Goal: Task Accomplishment & Management: Manage account settings

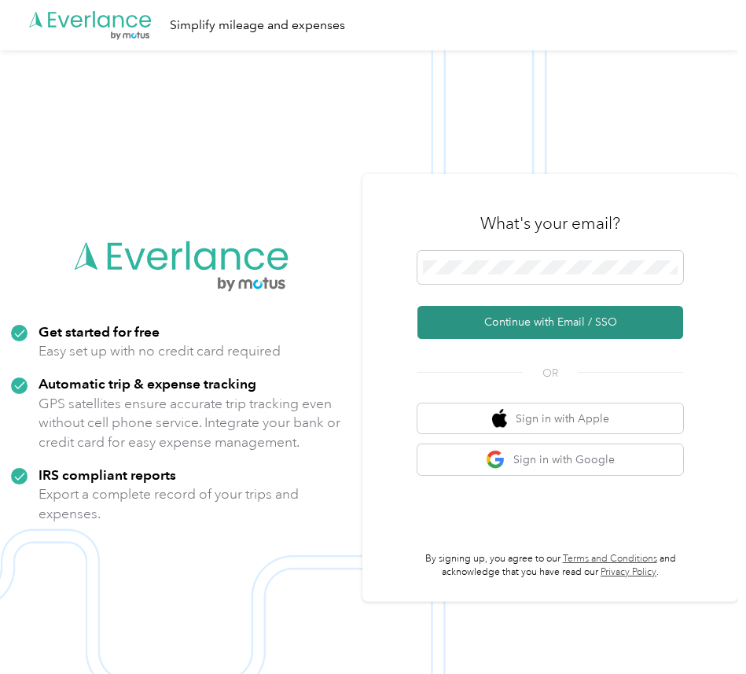
click at [562, 319] on button "Continue with Email / SSO" at bounding box center [551, 322] width 266 height 33
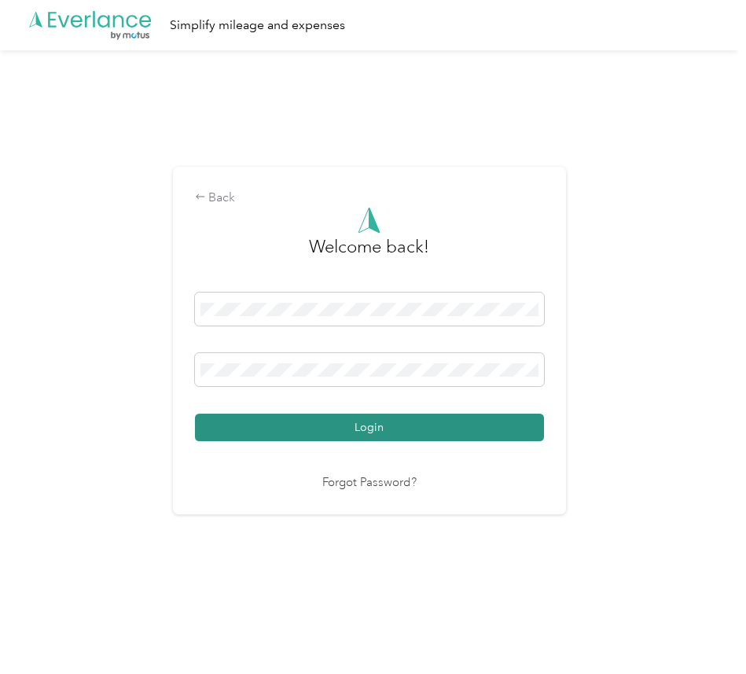
click at [462, 436] on button "Login" at bounding box center [369, 428] width 349 height 28
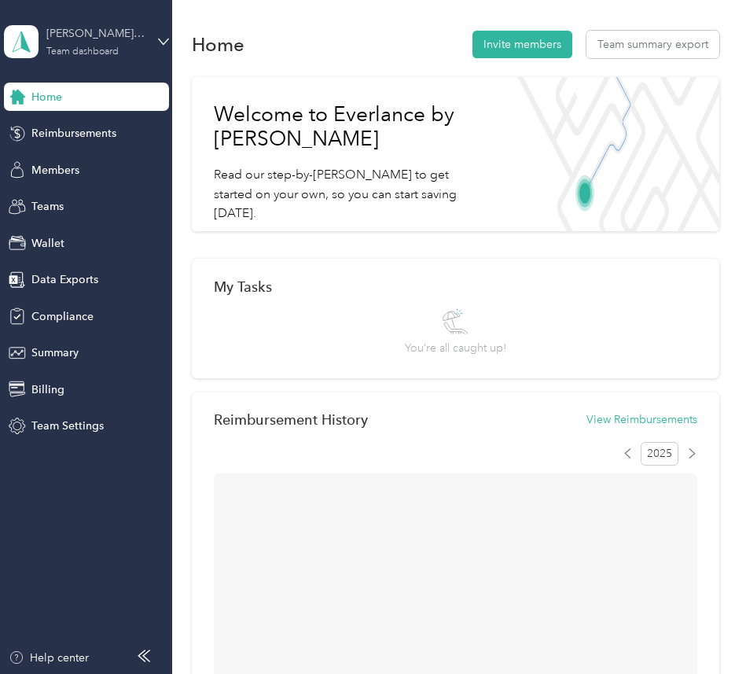
click at [137, 51] on div "[PERSON_NAME] Company Test Team dashboard" at bounding box center [95, 40] width 98 height 31
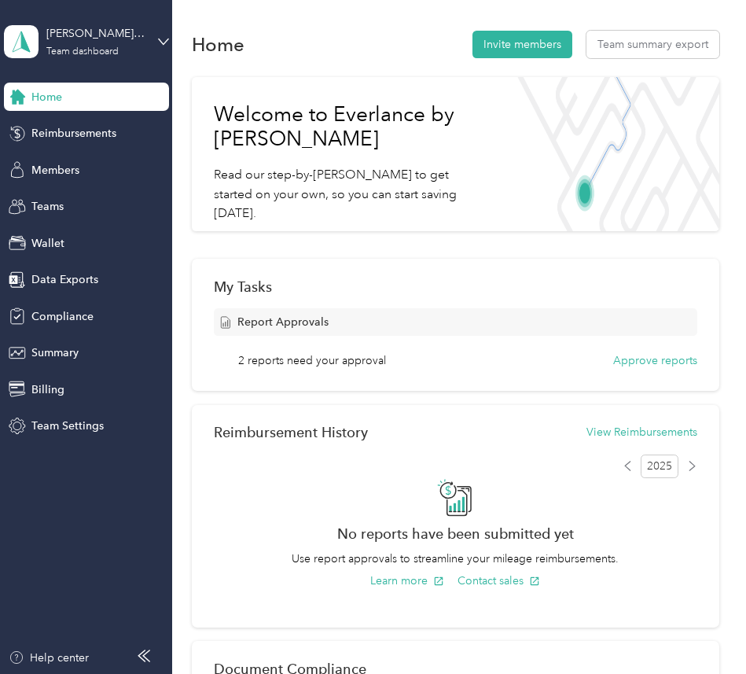
click at [306, 44] on div "Home Invite members Team summary export" at bounding box center [456, 44] width 528 height 33
click at [79, 252] on div "Wallet" at bounding box center [86, 243] width 165 height 28
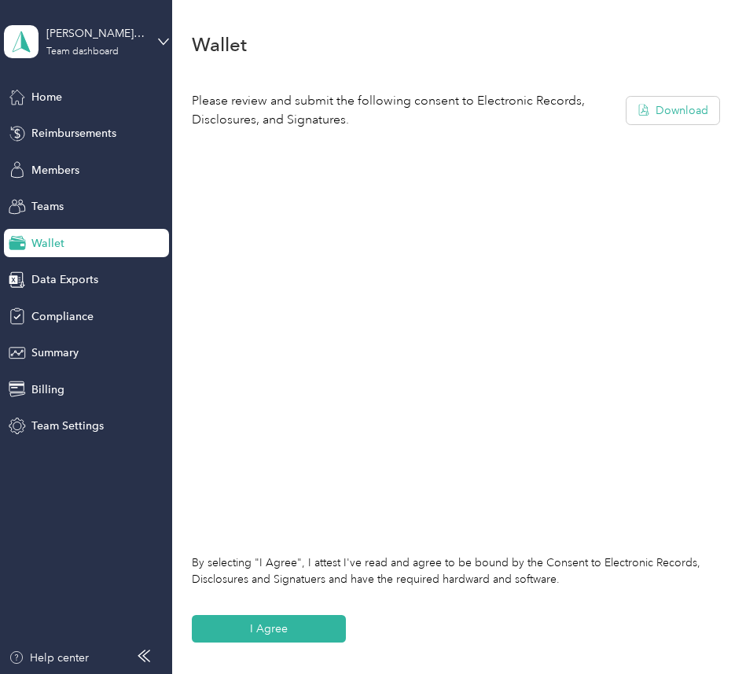
click at [425, 45] on div "Wallet" at bounding box center [456, 44] width 528 height 33
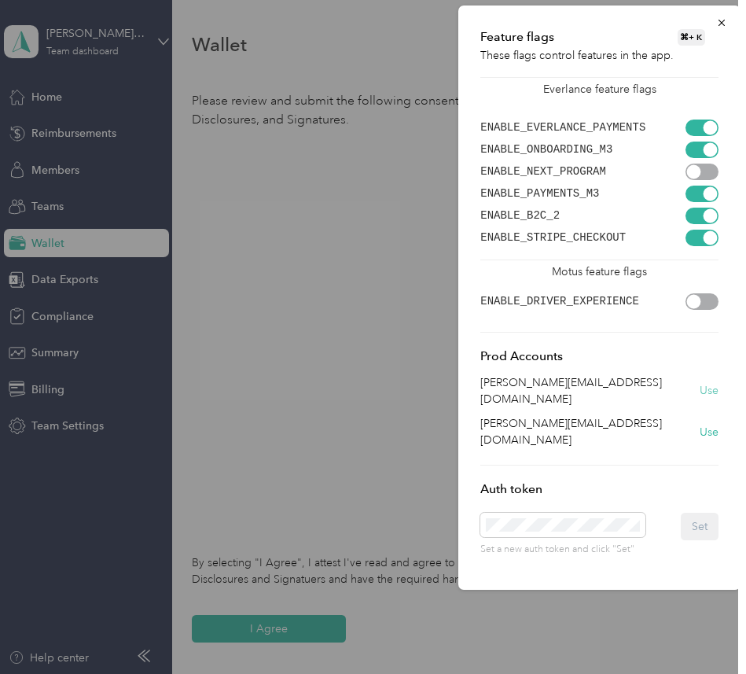
click at [709, 382] on button "Use" at bounding box center [709, 390] width 19 height 17
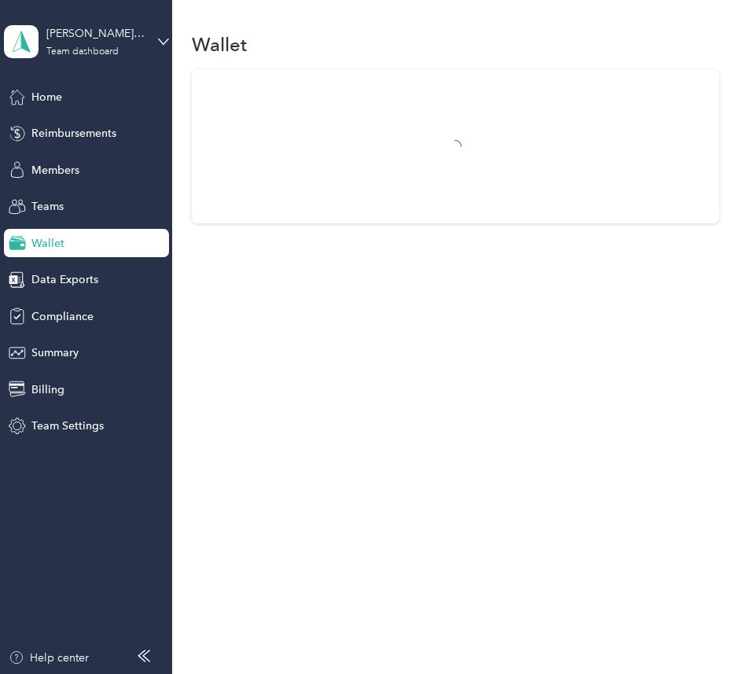
click at [380, 461] on div "Wallet" at bounding box center [455, 337] width 566 height 674
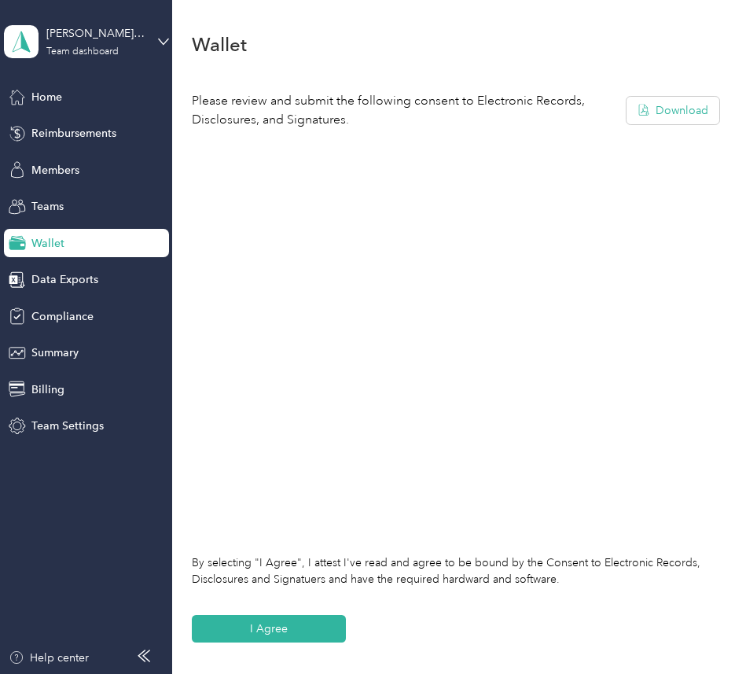
click at [92, 22] on div "[PERSON_NAME] Company Test Team dashboard" at bounding box center [86, 41] width 165 height 55
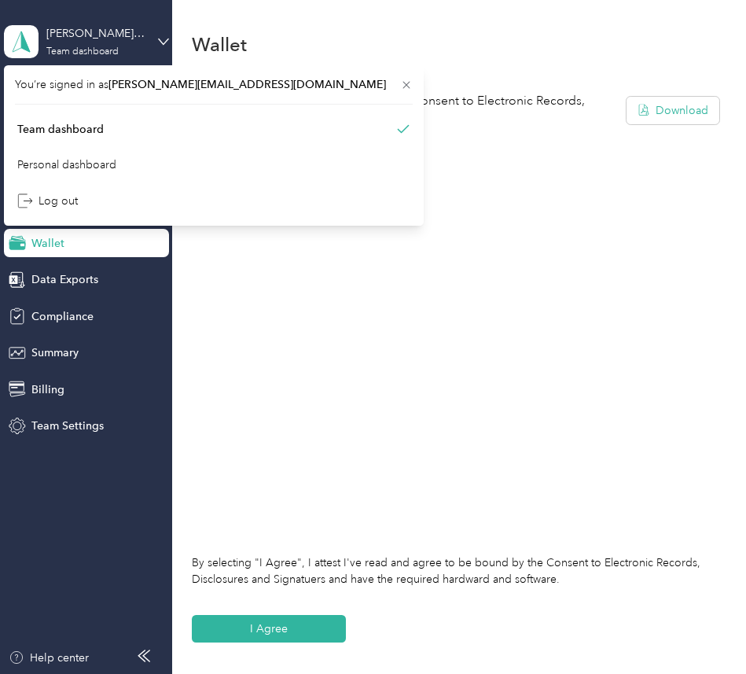
click at [92, 22] on div "[PERSON_NAME] Company Test Team dashboard" at bounding box center [86, 41] width 165 height 55
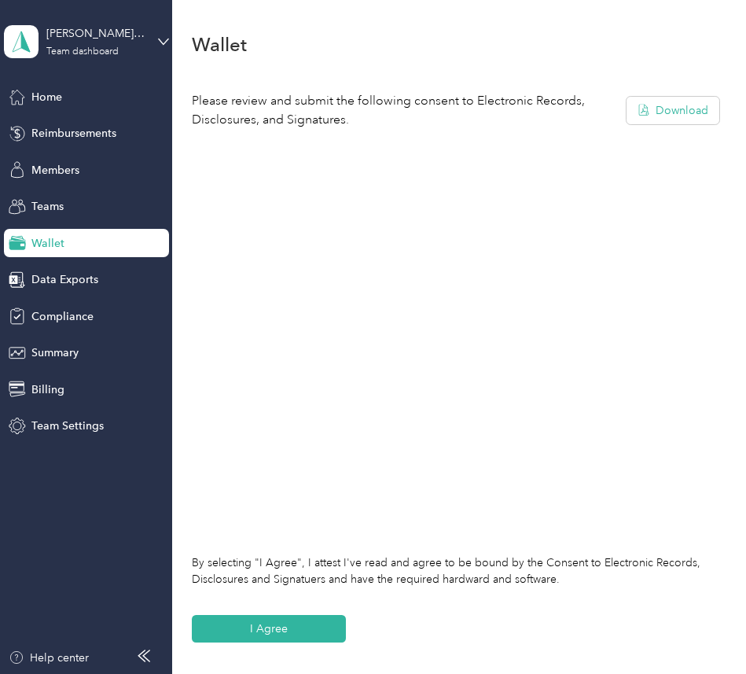
click at [419, 54] on div "Wallet" at bounding box center [456, 44] width 528 height 33
click at [131, 50] on div "[PERSON_NAME] Company Test Team dashboard" at bounding box center [95, 40] width 98 height 31
click at [160, 193] on div "Log out" at bounding box center [214, 201] width 398 height 28
